Goal: Transaction & Acquisition: Subscribe to service/newsletter

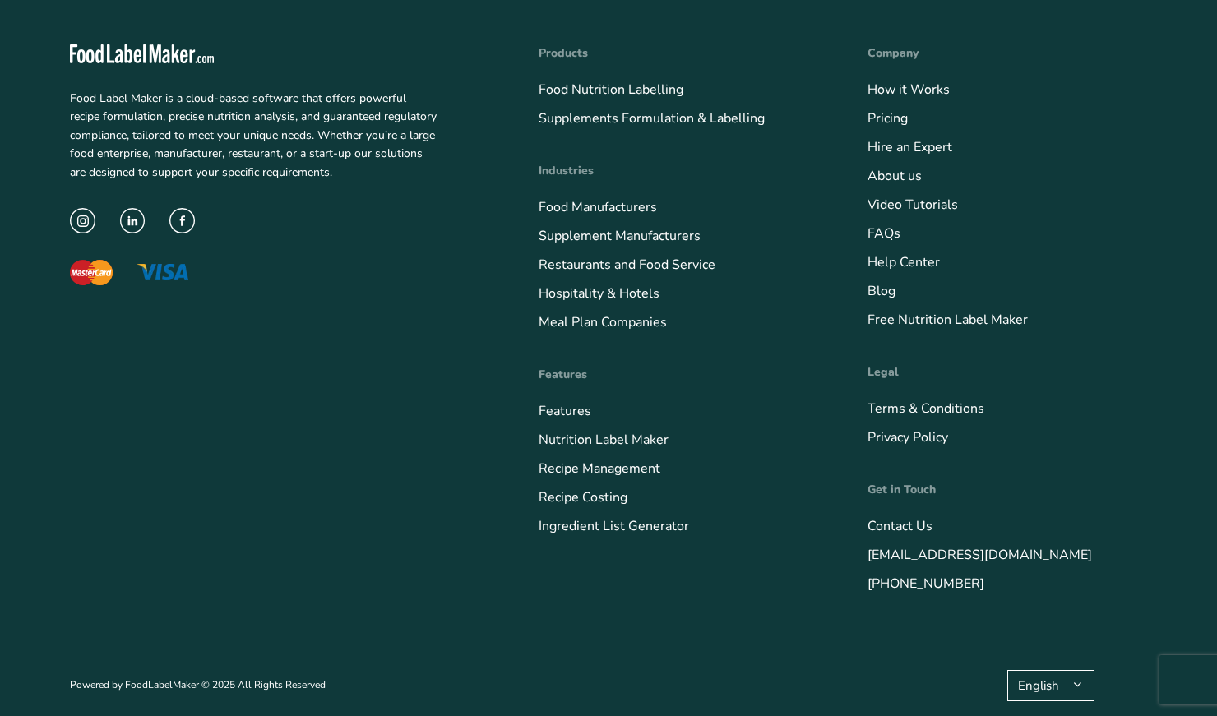
scroll to position [6500, 0]
click at [602, 503] on link "Recipe Costing" at bounding box center [583, 498] width 89 height 18
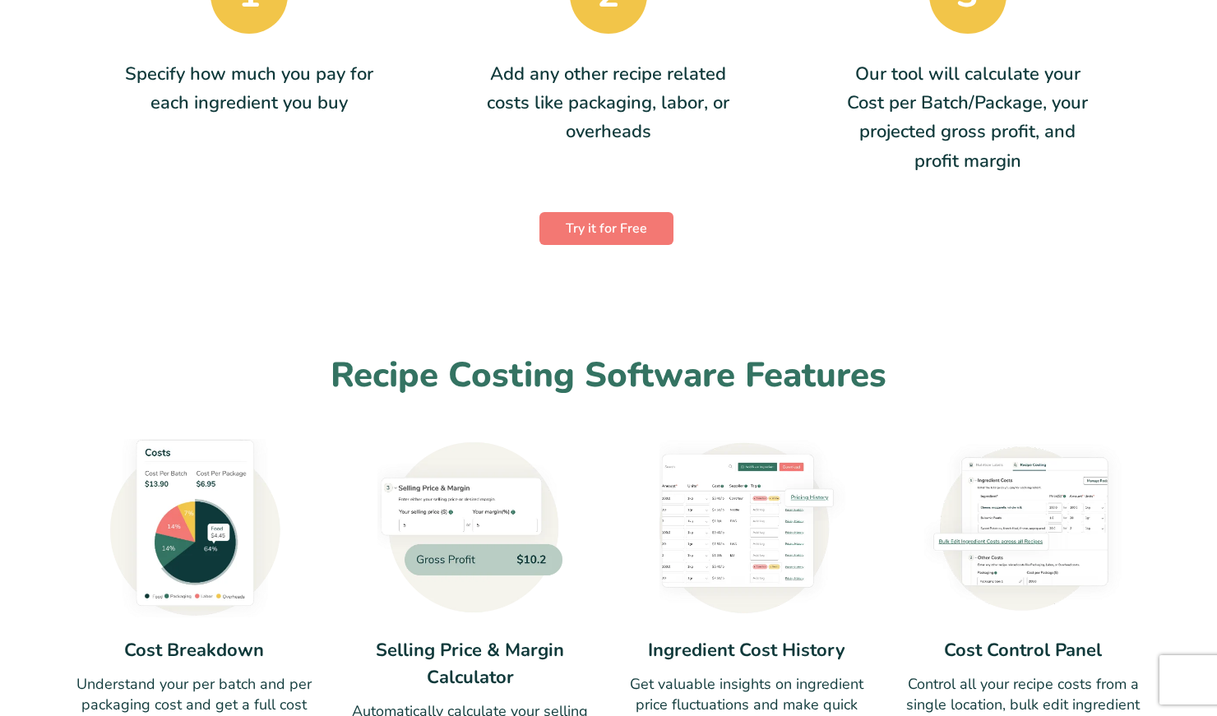
scroll to position [294, 0]
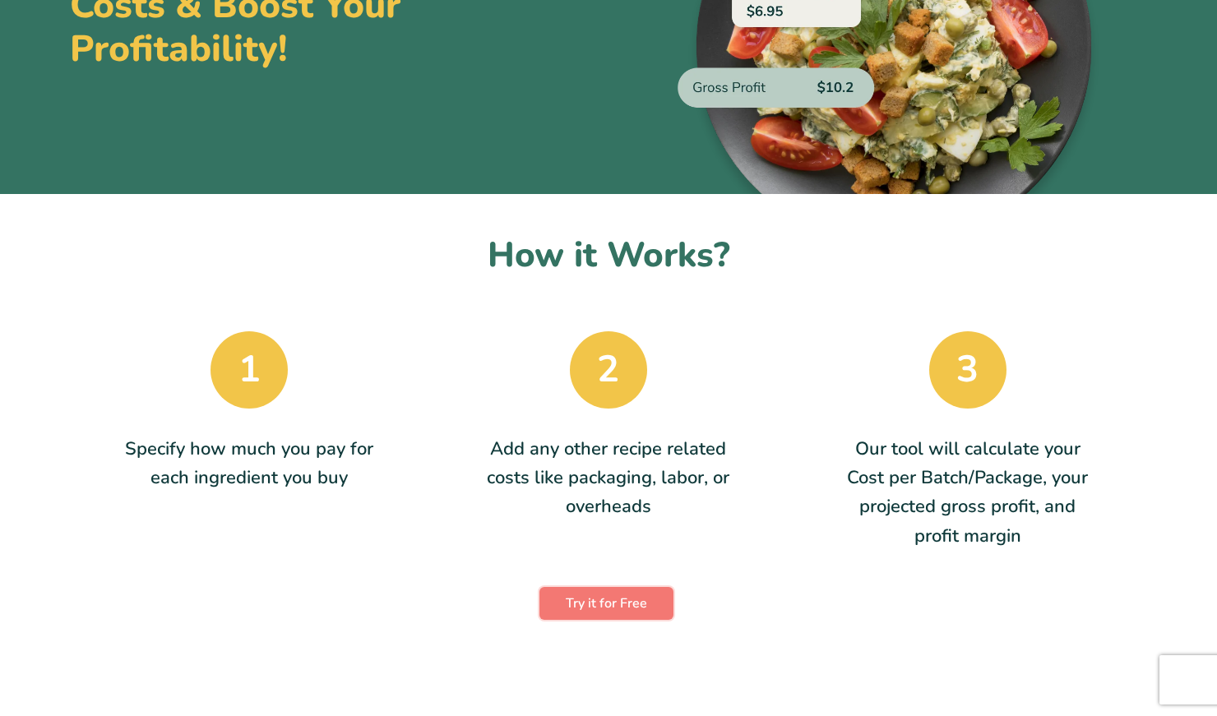
click at [627, 587] on link "Try it for Free" at bounding box center [607, 603] width 134 height 33
